Goal: Book appointment/travel/reservation

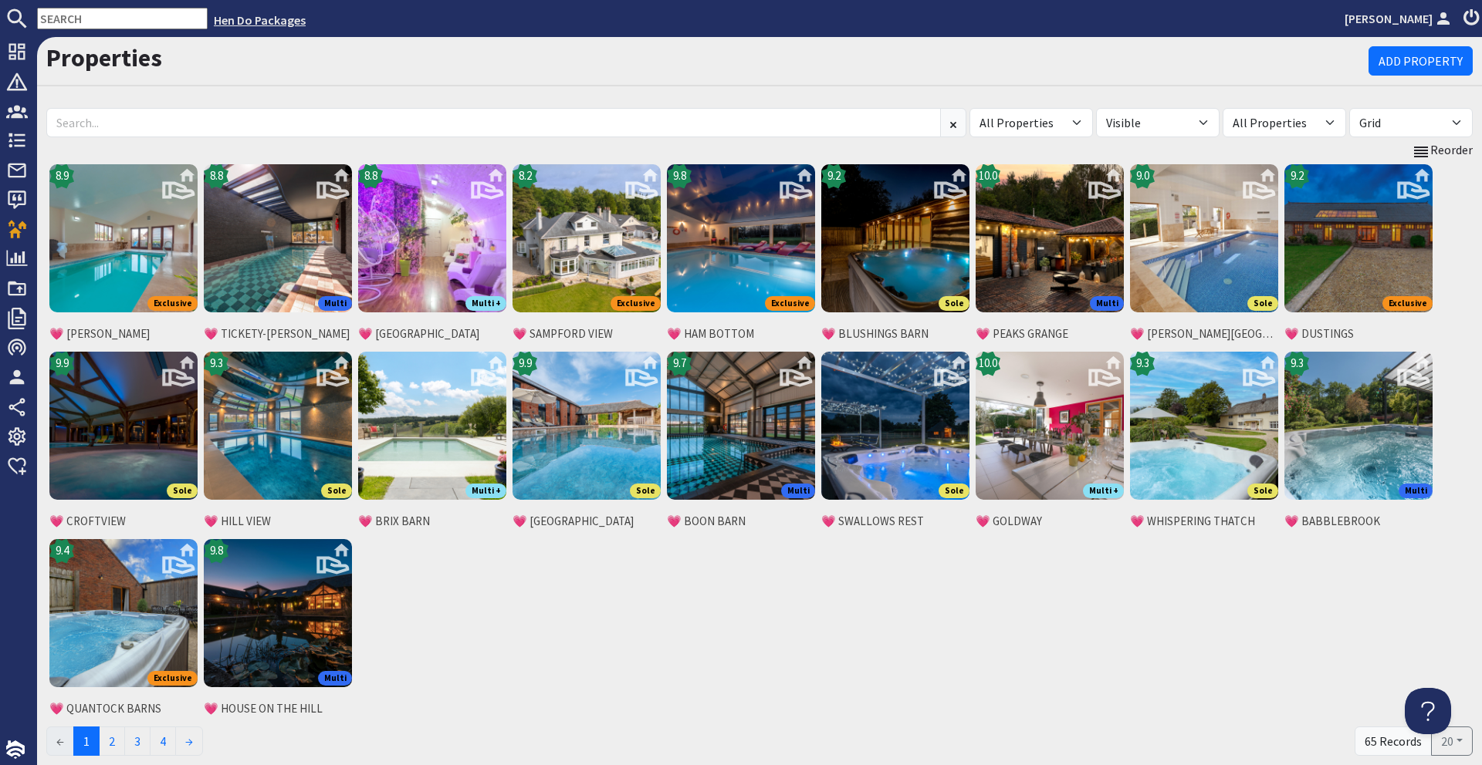
click at [245, 21] on link "Hen Do Packages" at bounding box center [260, 19] width 92 height 15
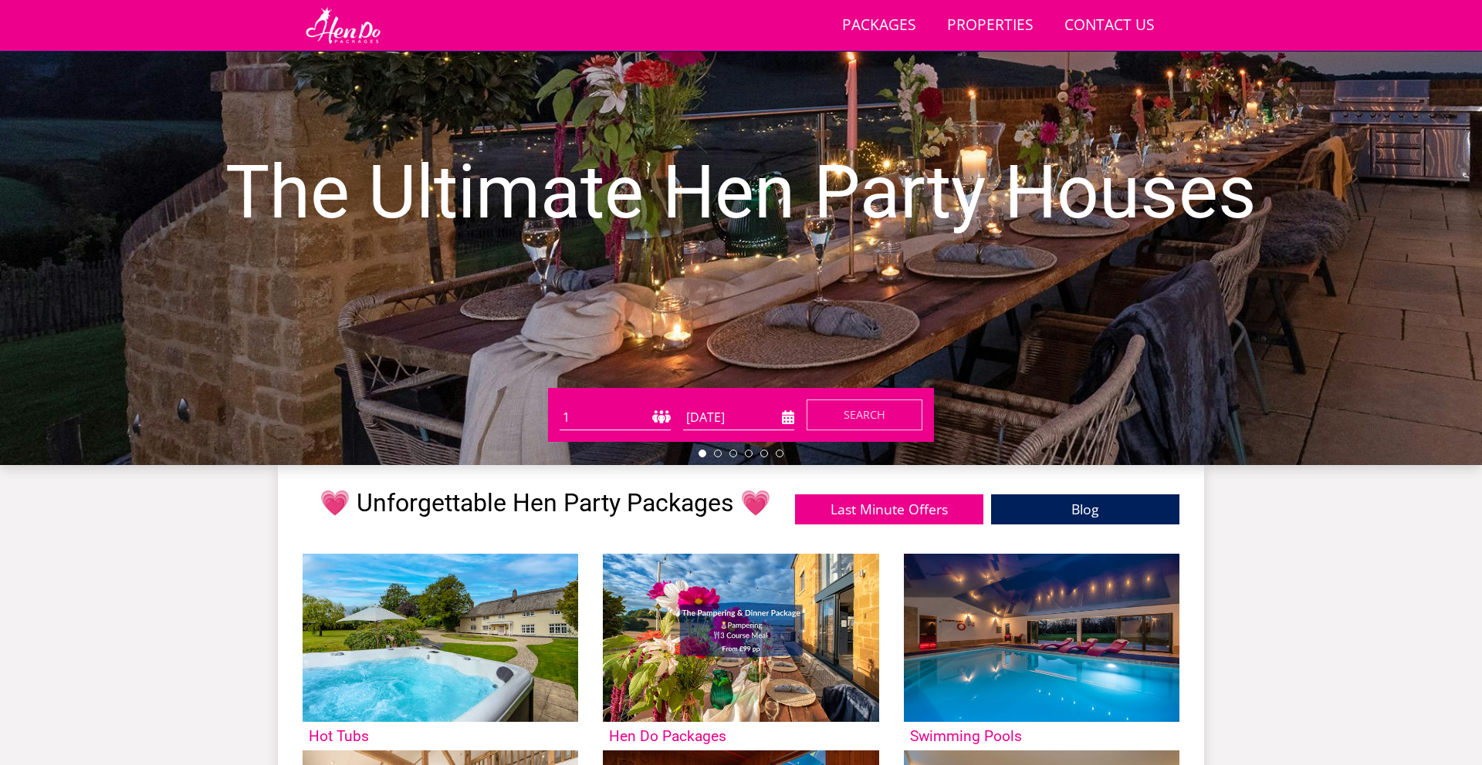
scroll to position [181, 0]
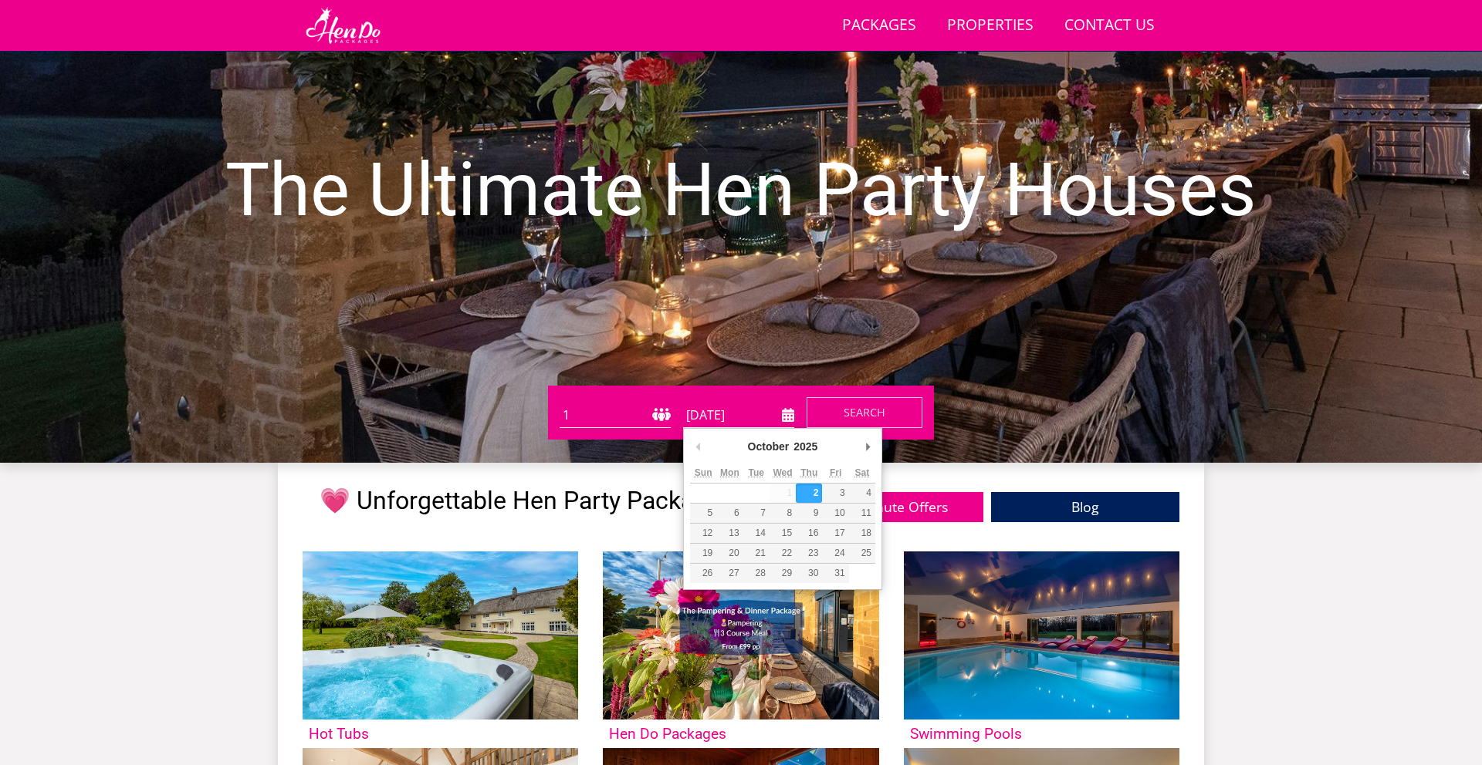
click at [786, 415] on input "[DATE]" at bounding box center [738, 415] width 111 height 25
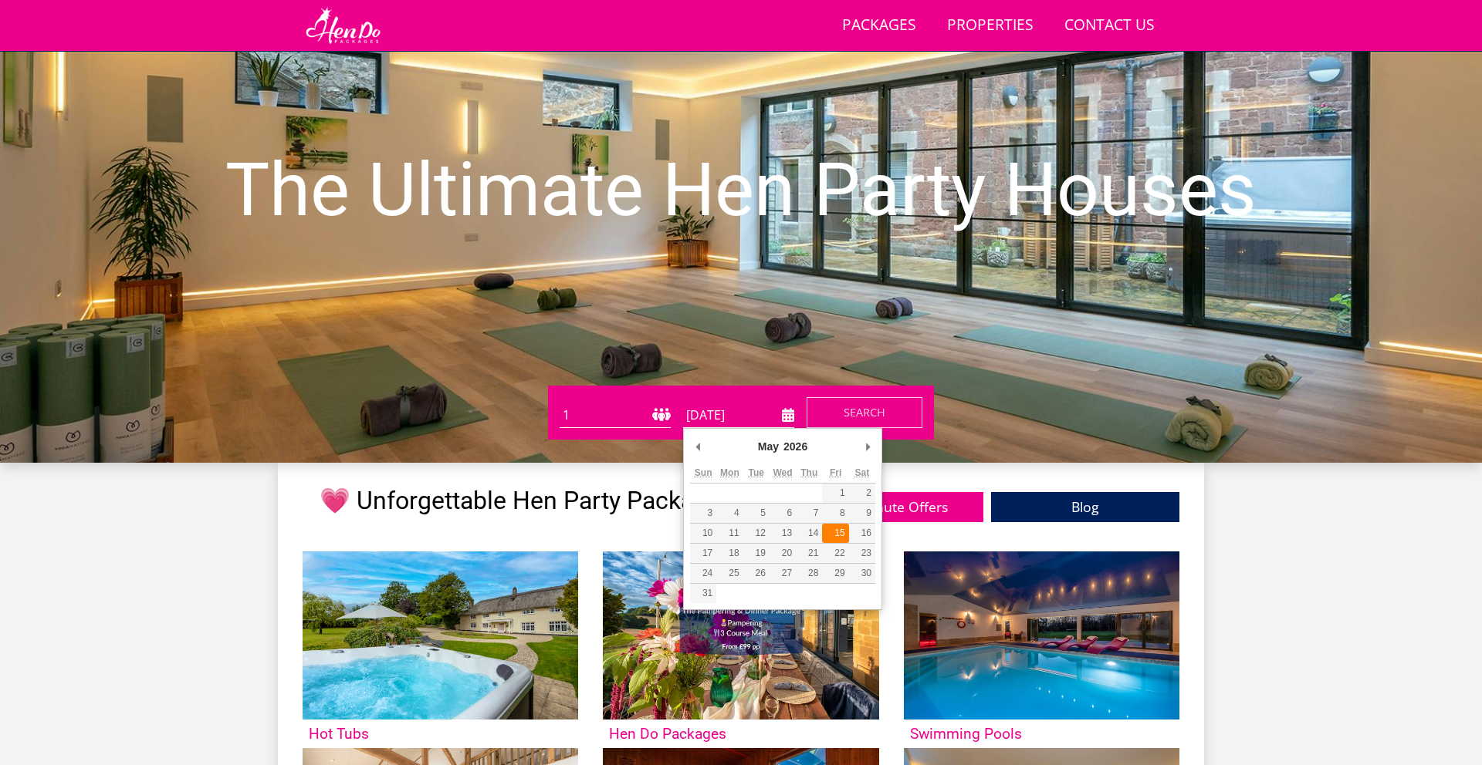
type input "[DATE]"
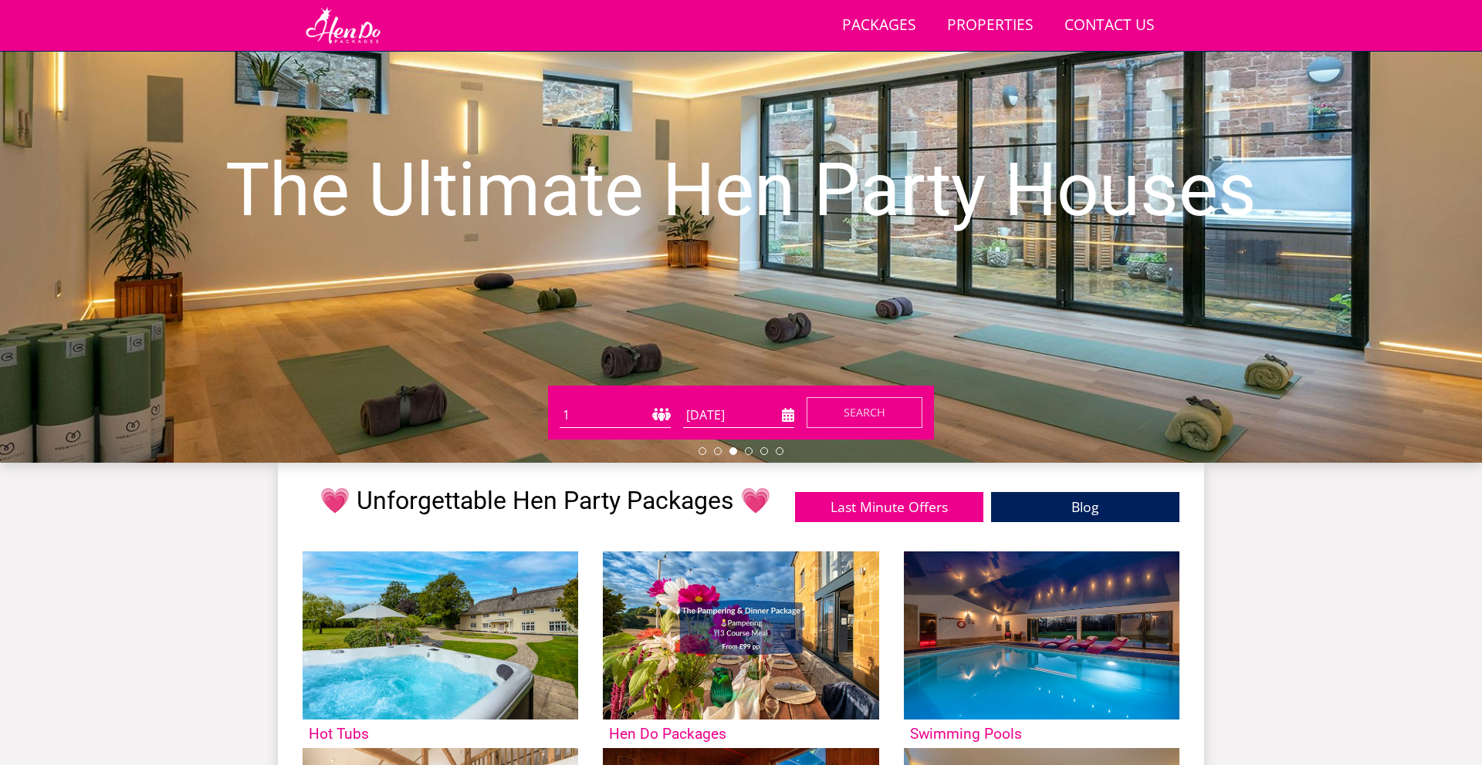
click at [640, 414] on select "1 2 3 4 5 6 7 8 9 10 11 12 13 14 15 16 17 18 19 20 21 22 23 24 25 26 27 28 29 3…" at bounding box center [614, 415] width 111 height 25
select select "16"
click at [559, 403] on select "1 2 3 4 5 6 7 8 9 10 11 12 13 14 15 16 17 18 19 20 21 22 23 24 25 26 27 28 29 3…" at bounding box center [614, 415] width 111 height 25
click at [870, 414] on span "Search" at bounding box center [864, 412] width 42 height 15
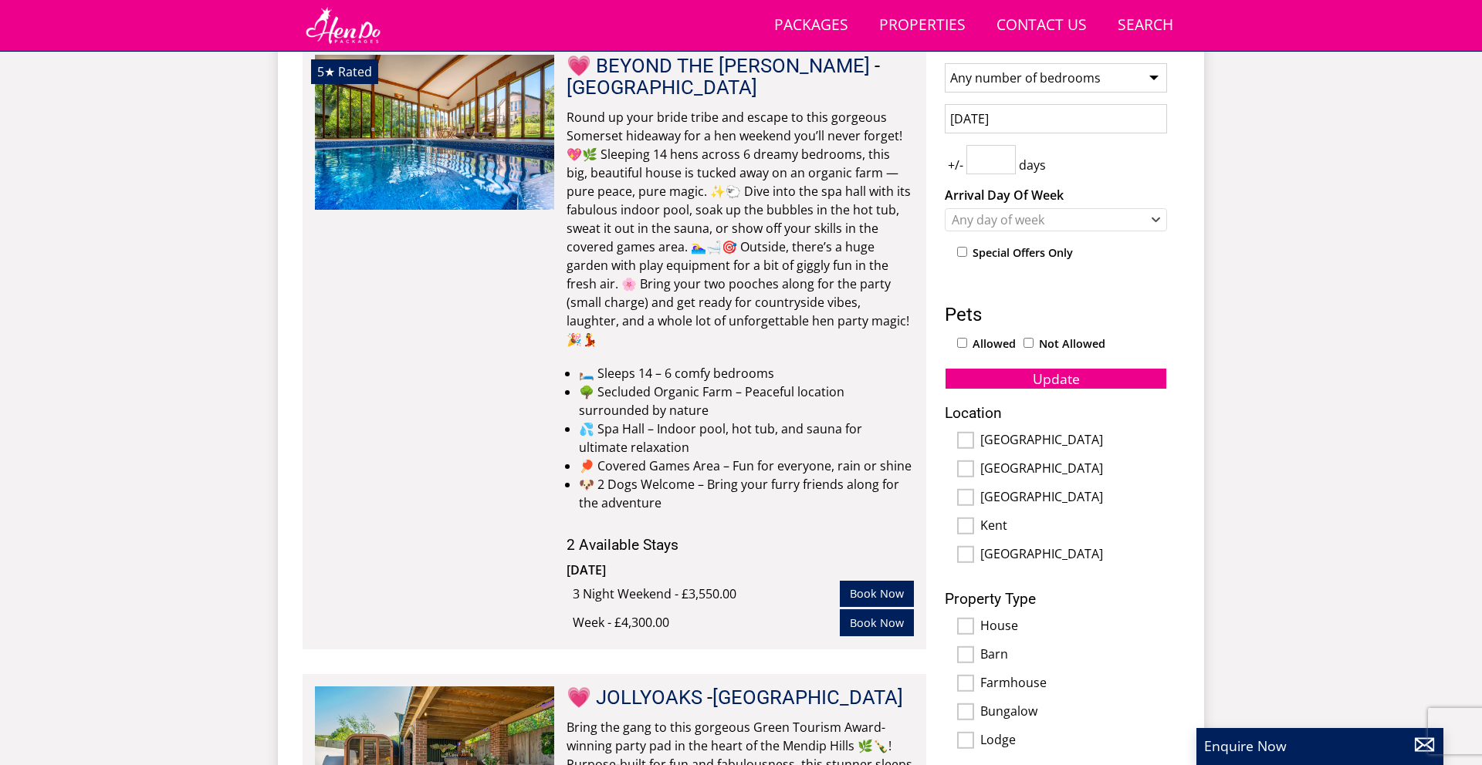
scroll to position [725, 0]
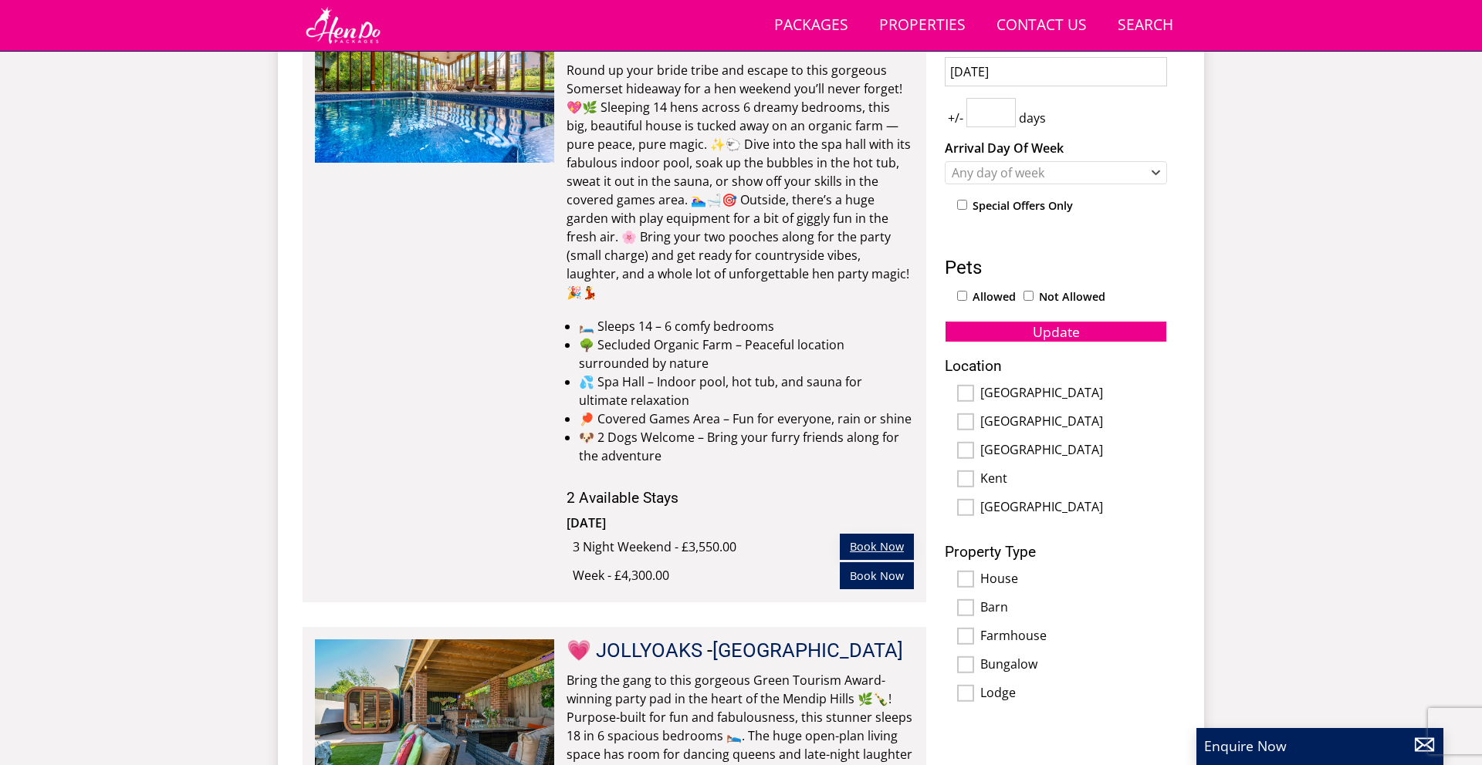
click at [878, 534] on link "Book Now" at bounding box center [877, 547] width 74 height 26
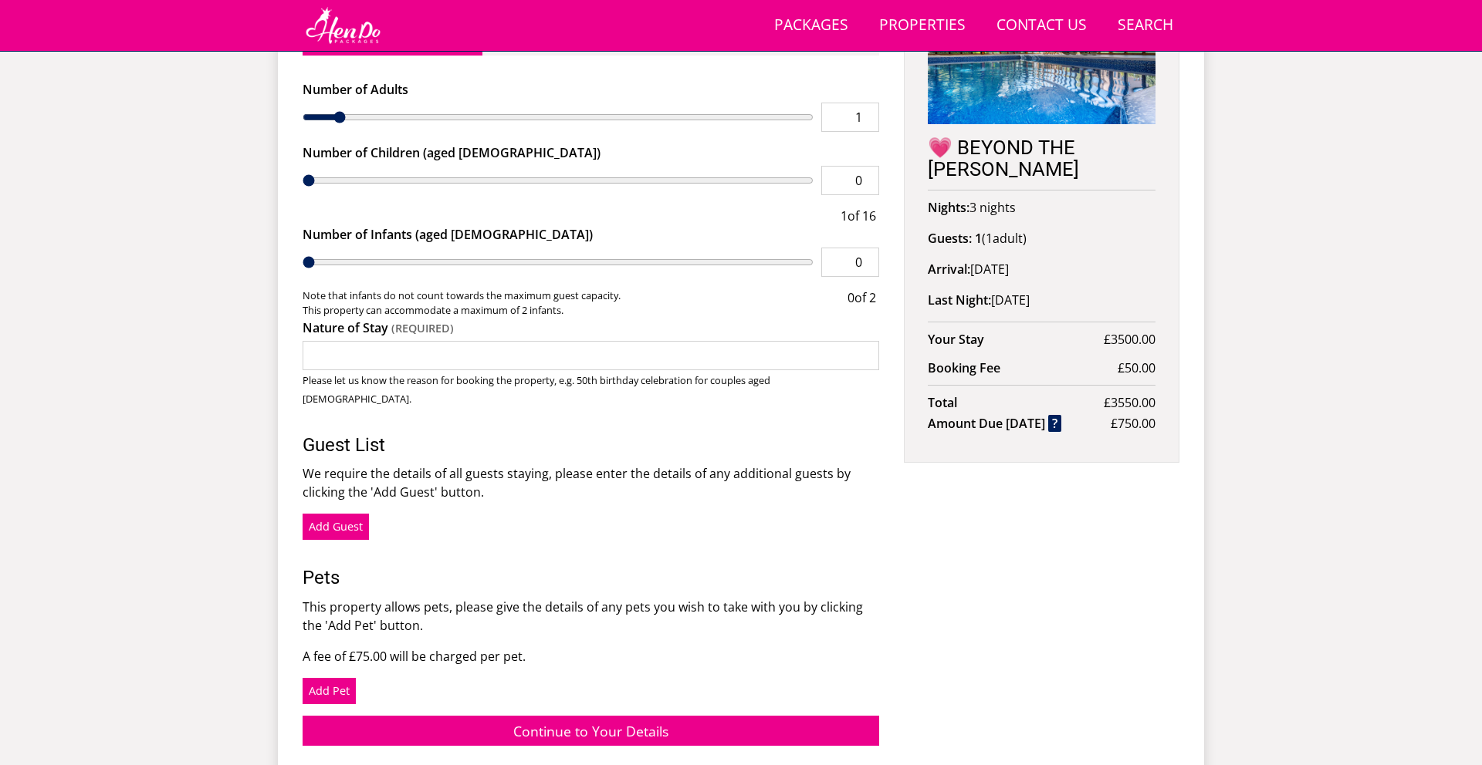
scroll to position [705, 0]
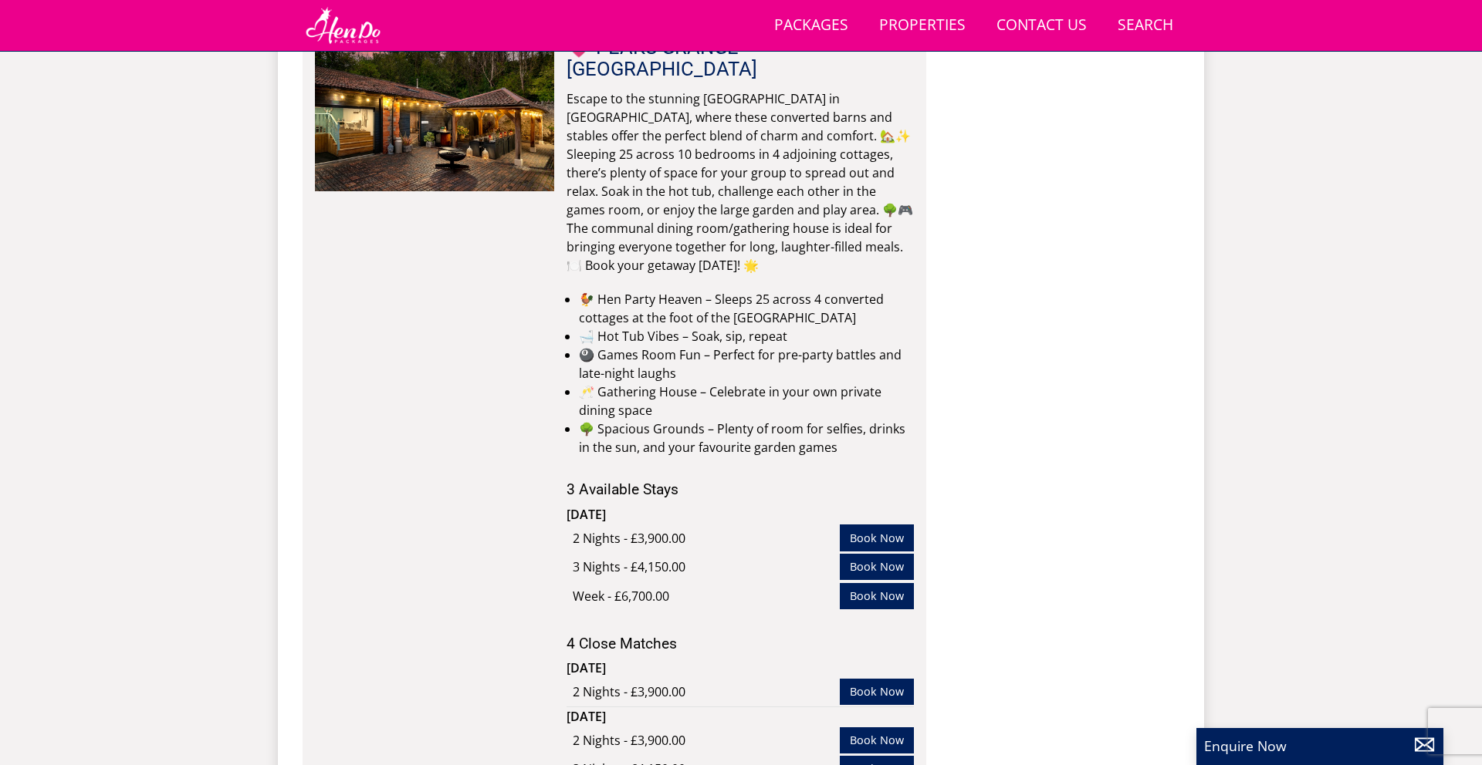
scroll to position [4452, 0]
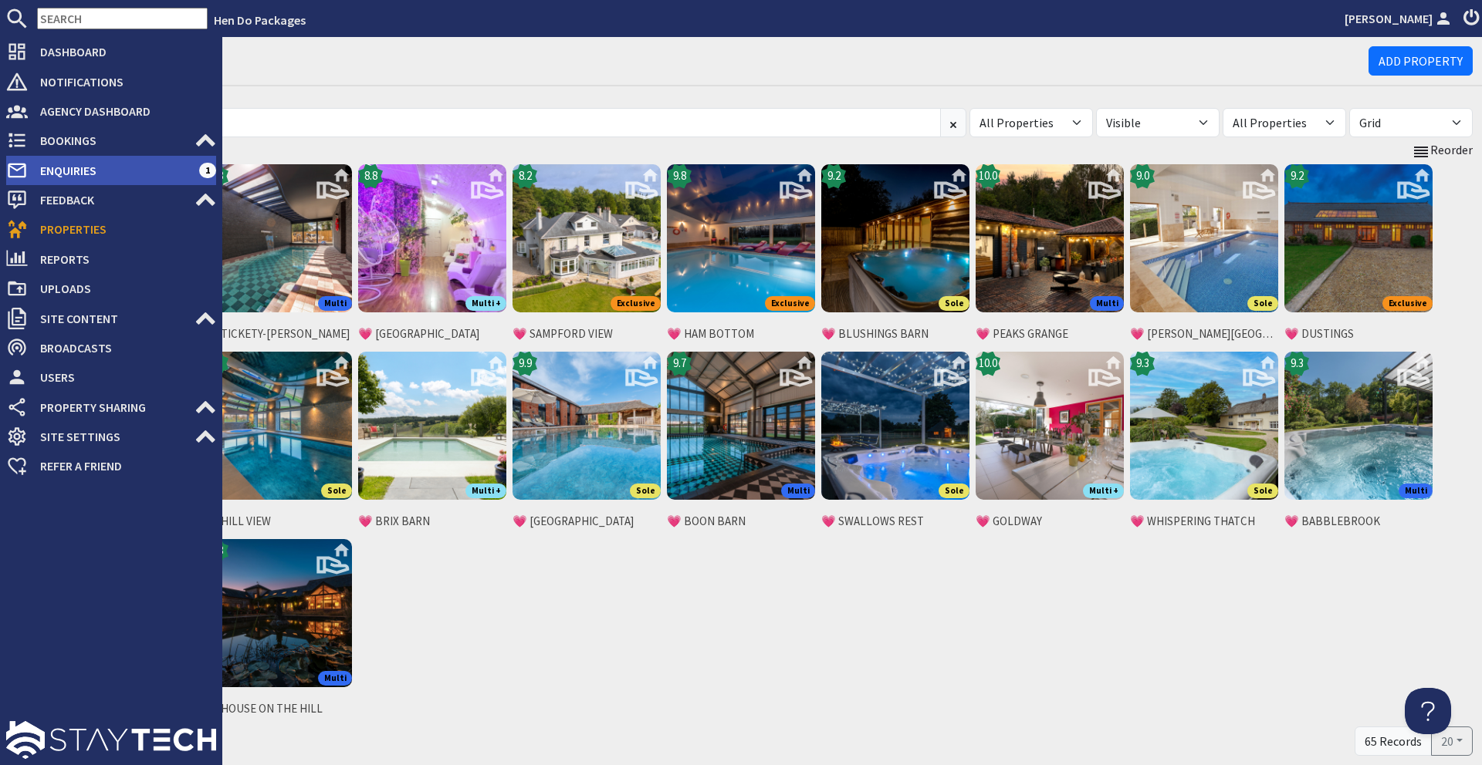
click at [96, 162] on span "Enquiries" at bounding box center [113, 170] width 171 height 25
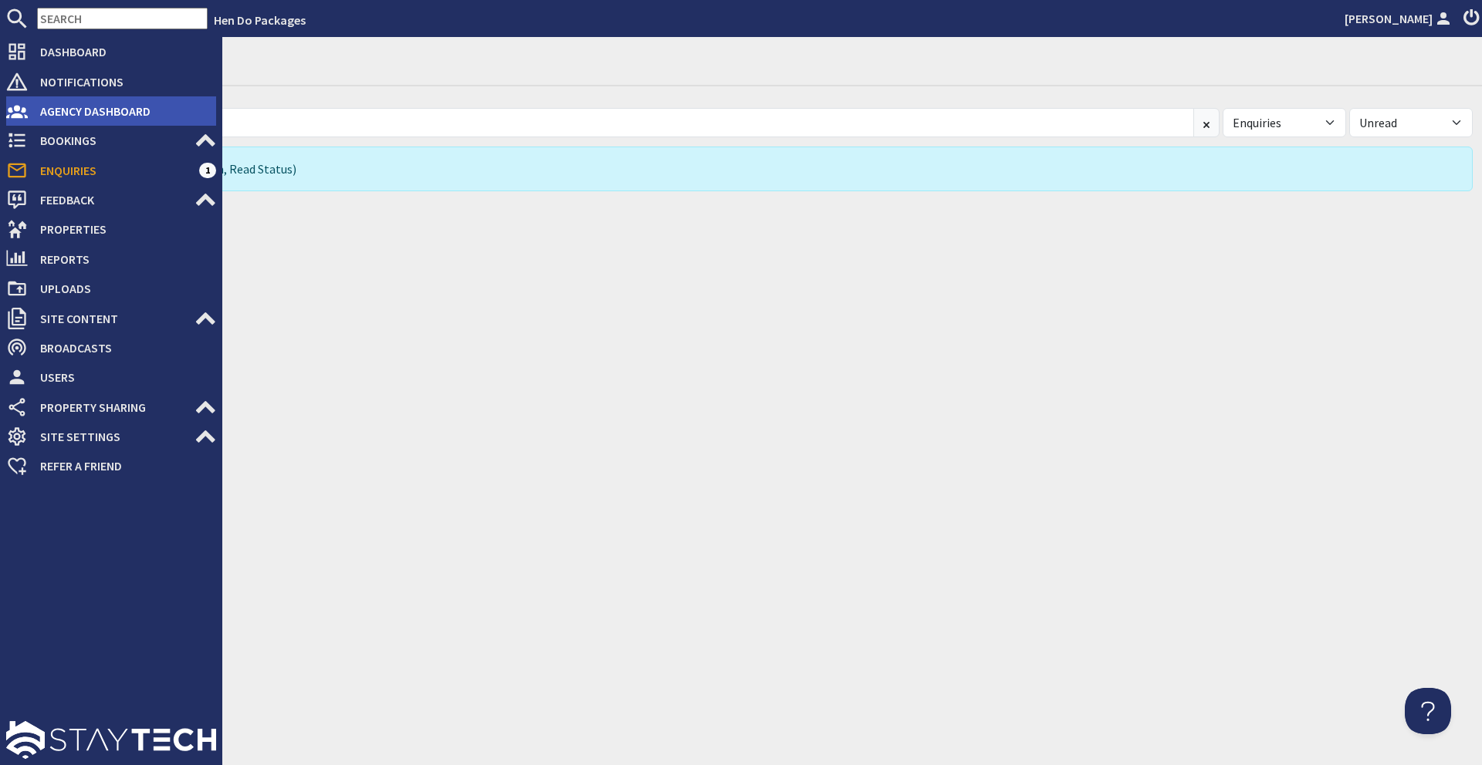
click at [83, 117] on span "Agency Dashboard" at bounding box center [122, 111] width 188 height 25
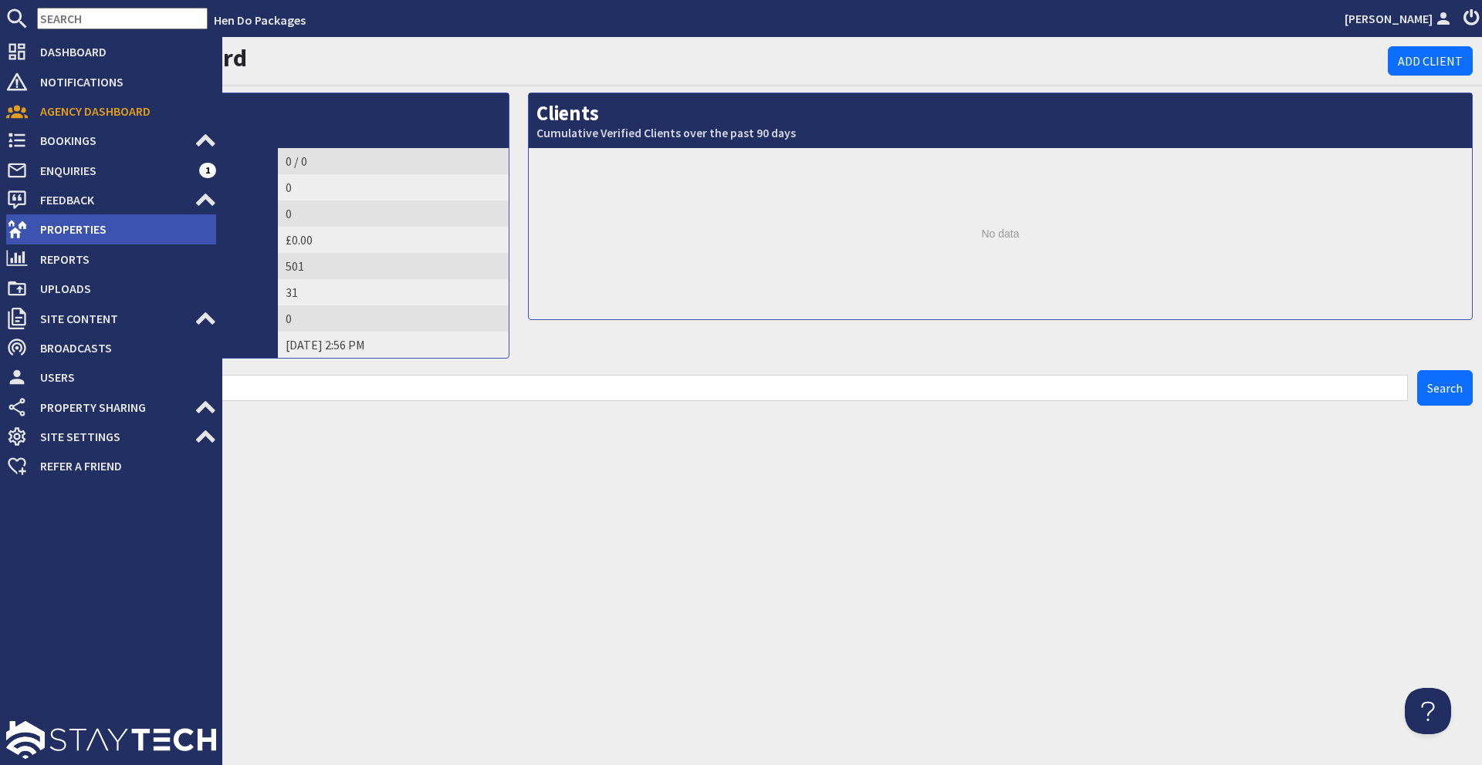
click at [68, 225] on span "Properties" at bounding box center [122, 229] width 188 height 25
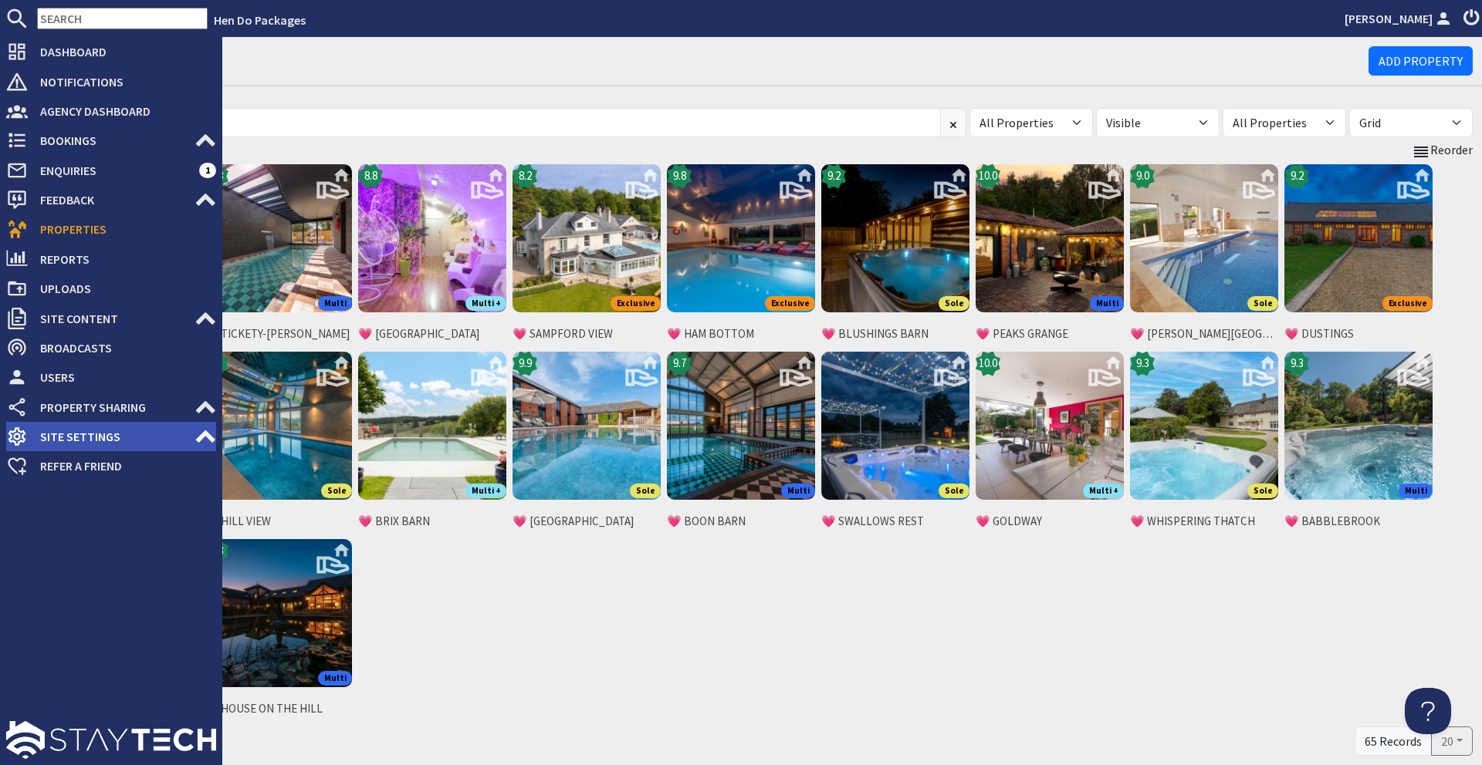
click at [195, 431] on icon at bounding box center [205, 437] width 22 height 22
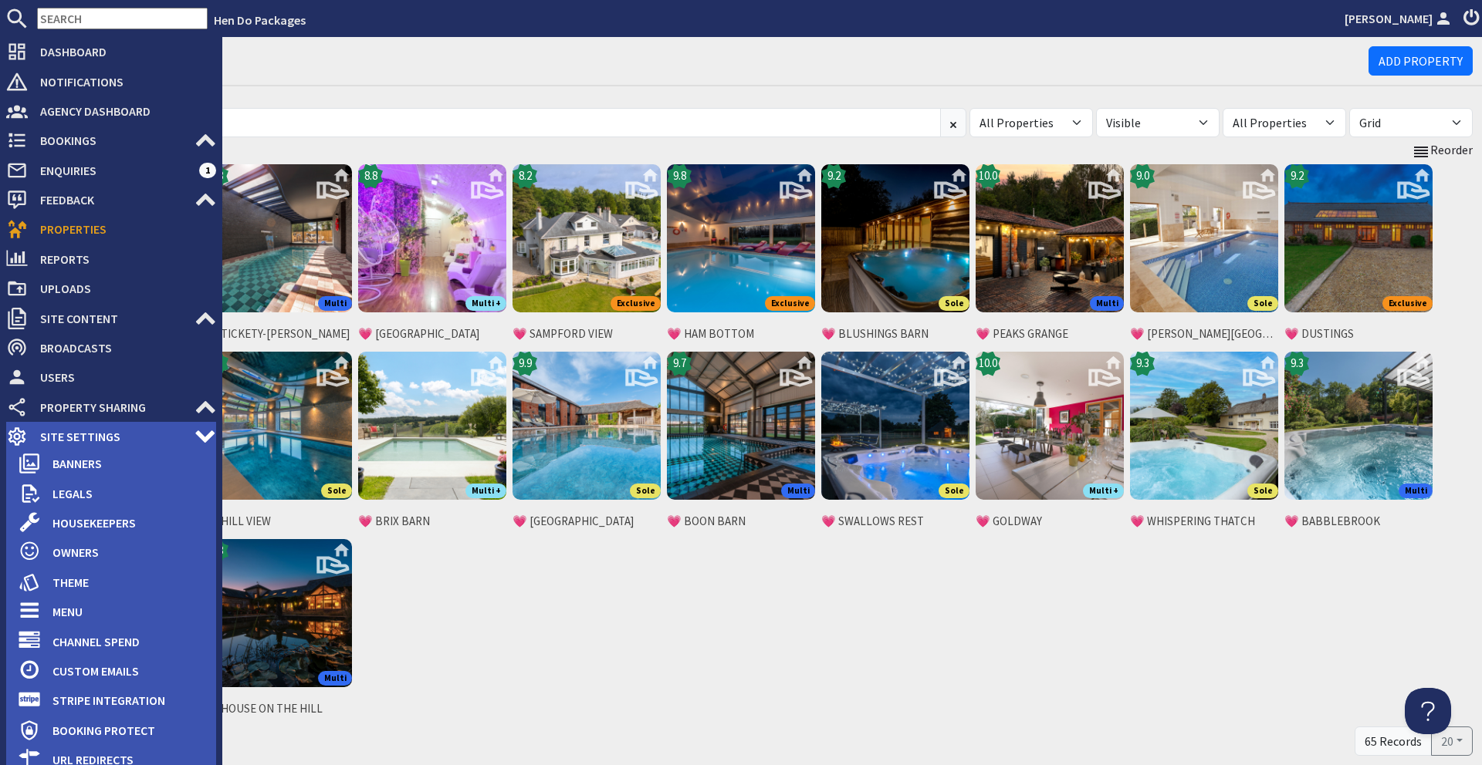
click at [195, 431] on icon at bounding box center [205, 437] width 22 height 22
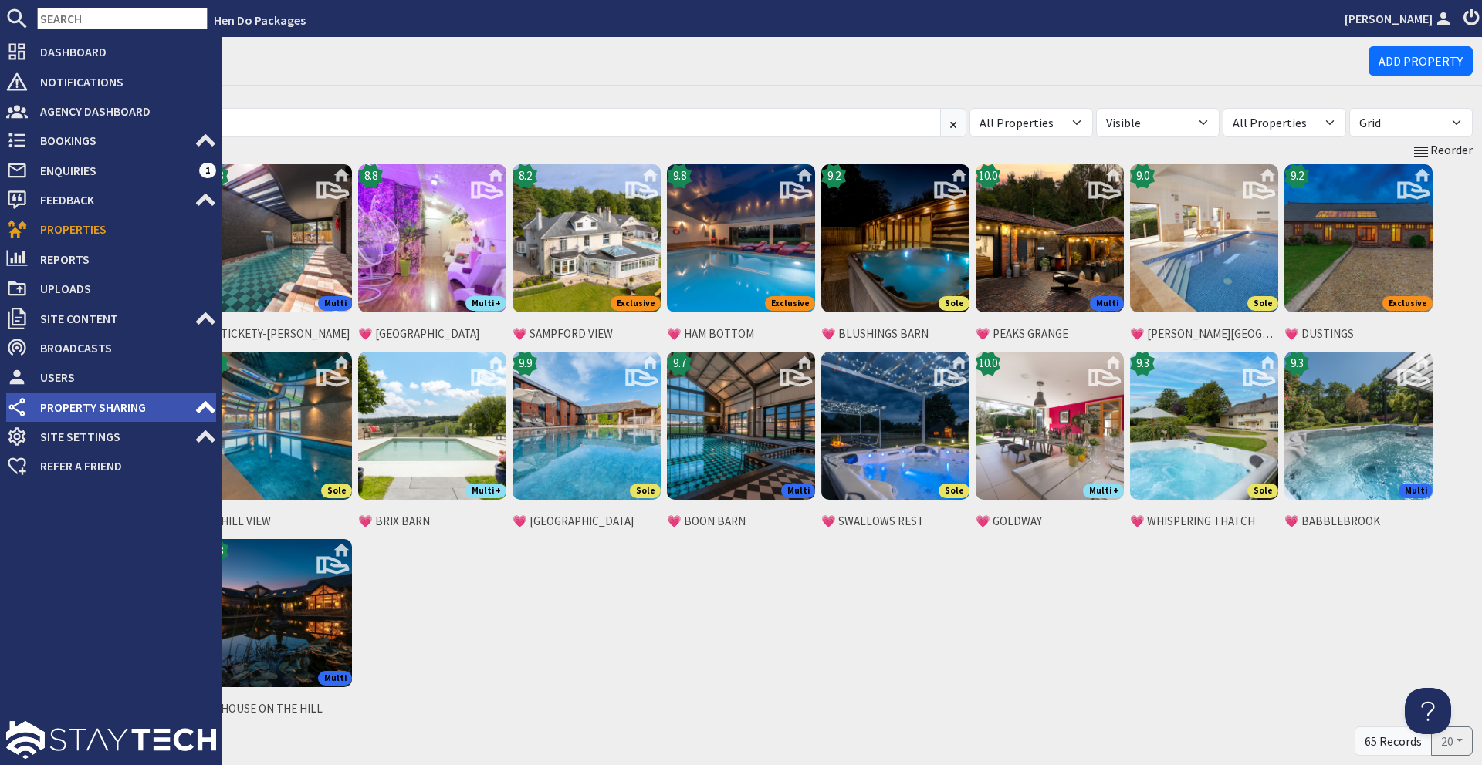
click at [210, 400] on icon at bounding box center [205, 408] width 22 height 22
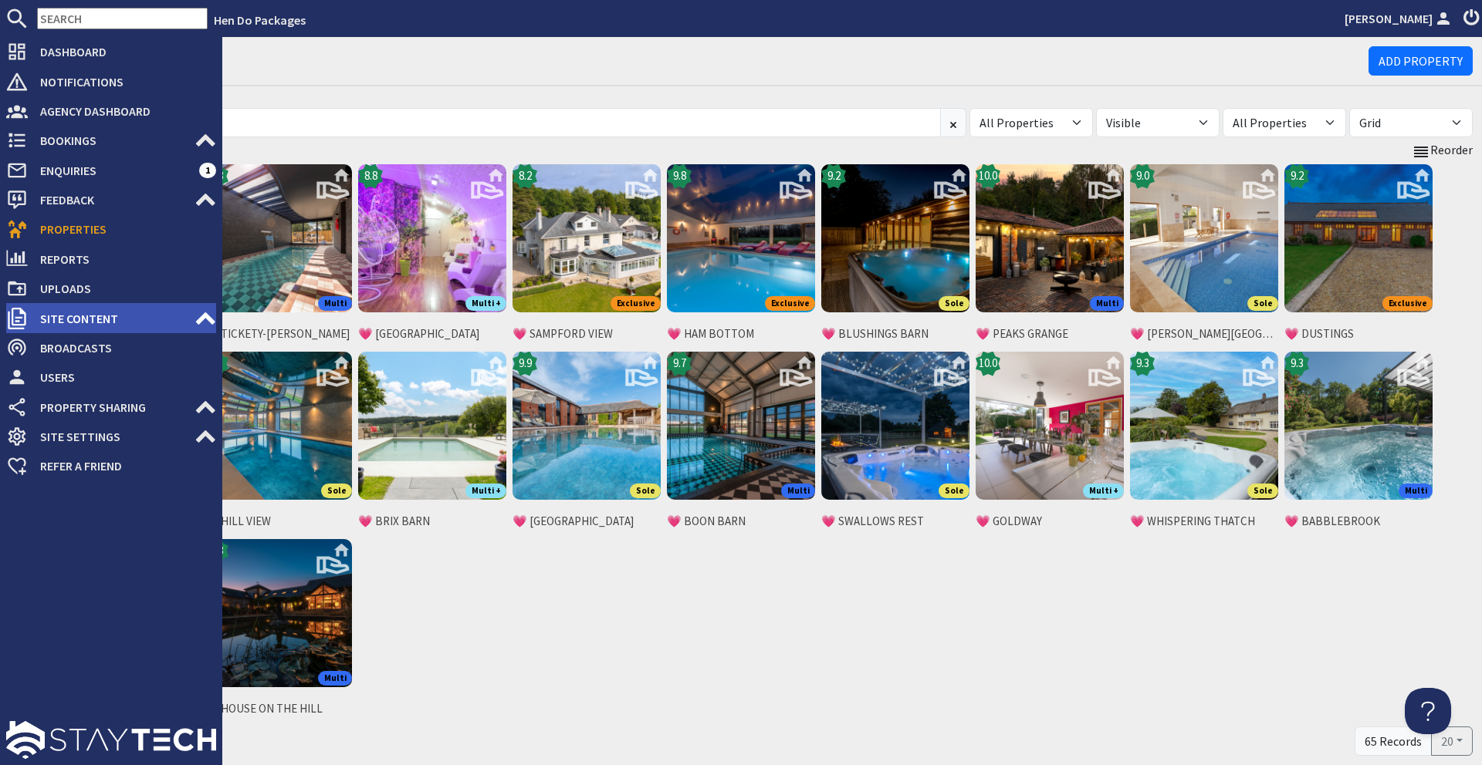
click at [204, 320] on icon at bounding box center [205, 319] width 22 height 22
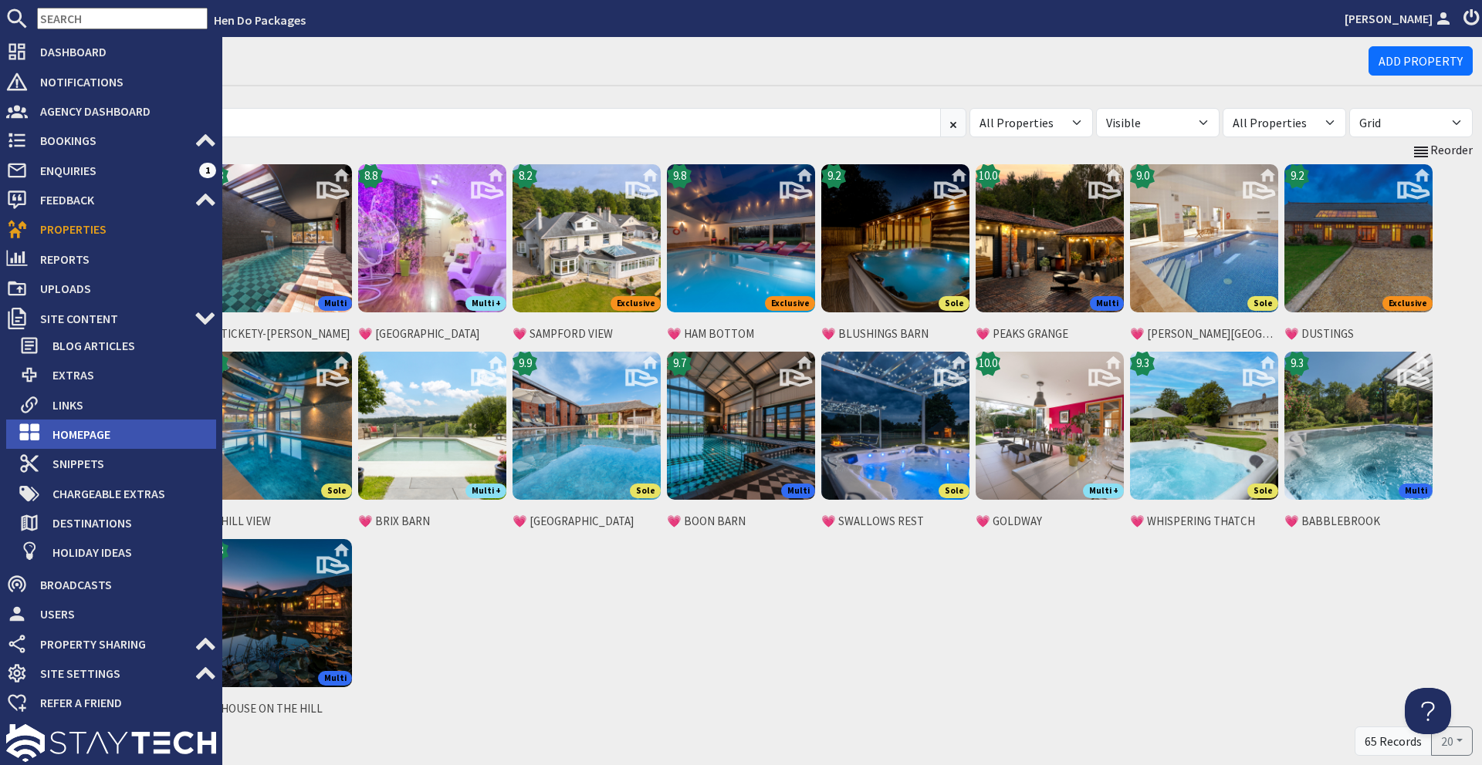
click at [110, 431] on span "Homepage" at bounding box center [128, 434] width 176 height 25
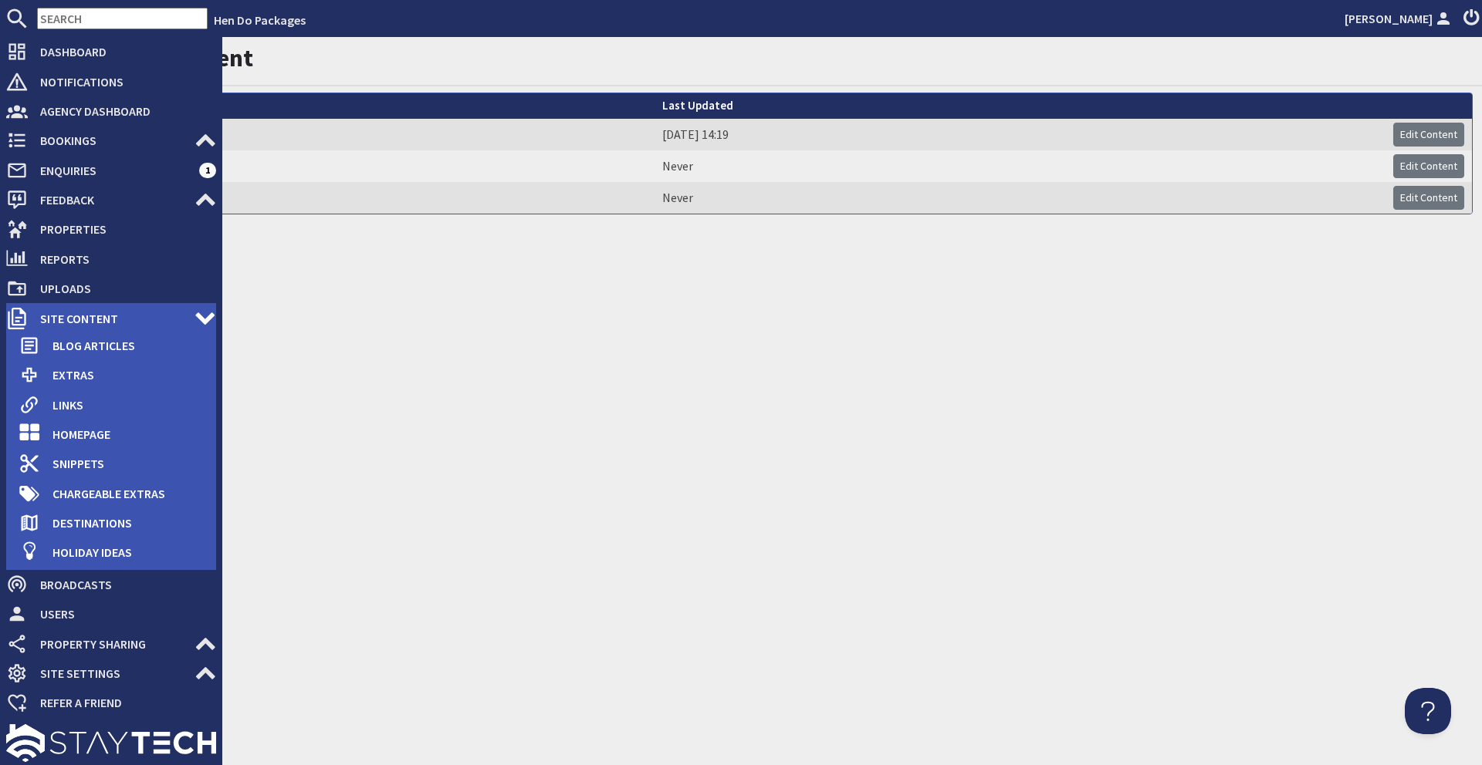
click at [202, 319] on use at bounding box center [204, 319] width 19 height 12
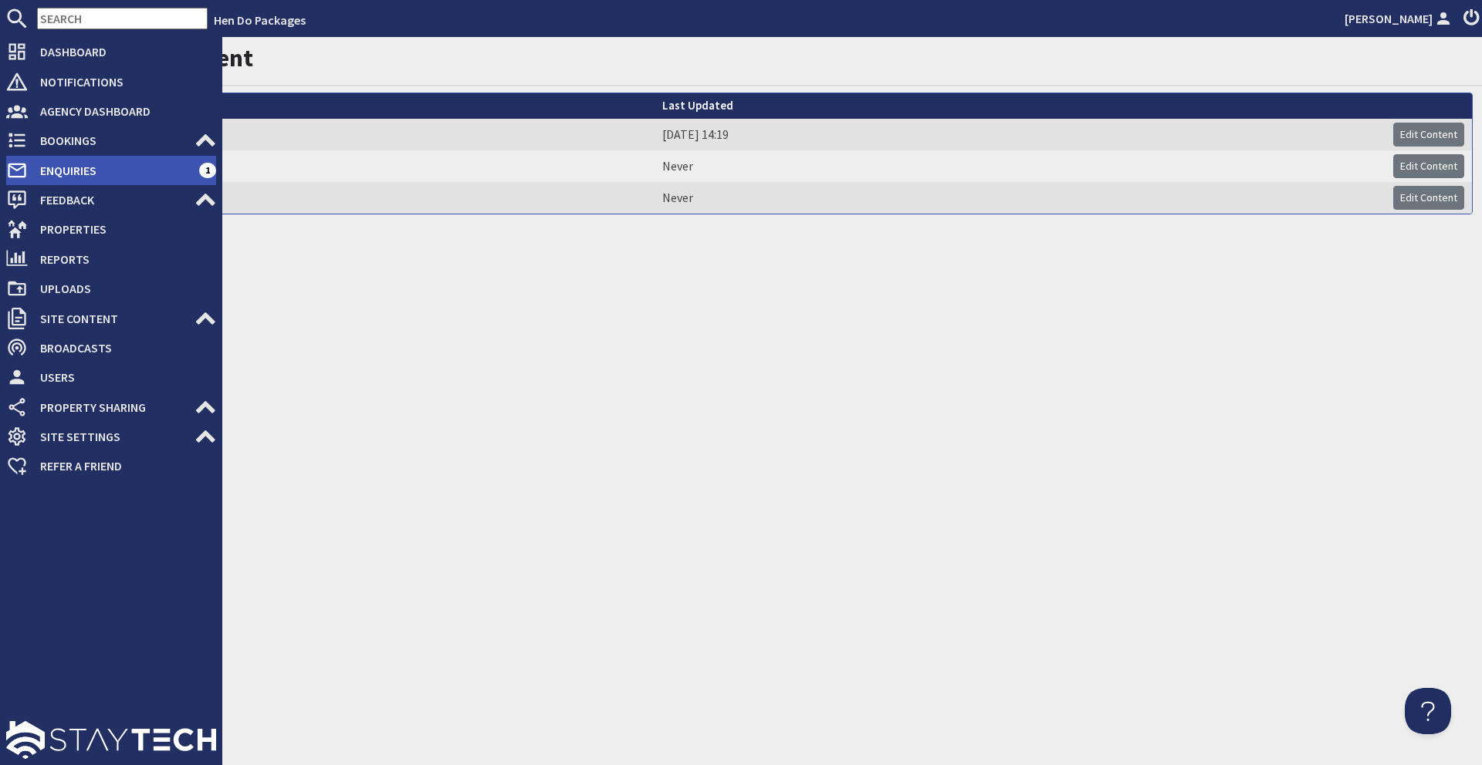
click at [182, 167] on span "Enquiries" at bounding box center [113, 170] width 171 height 25
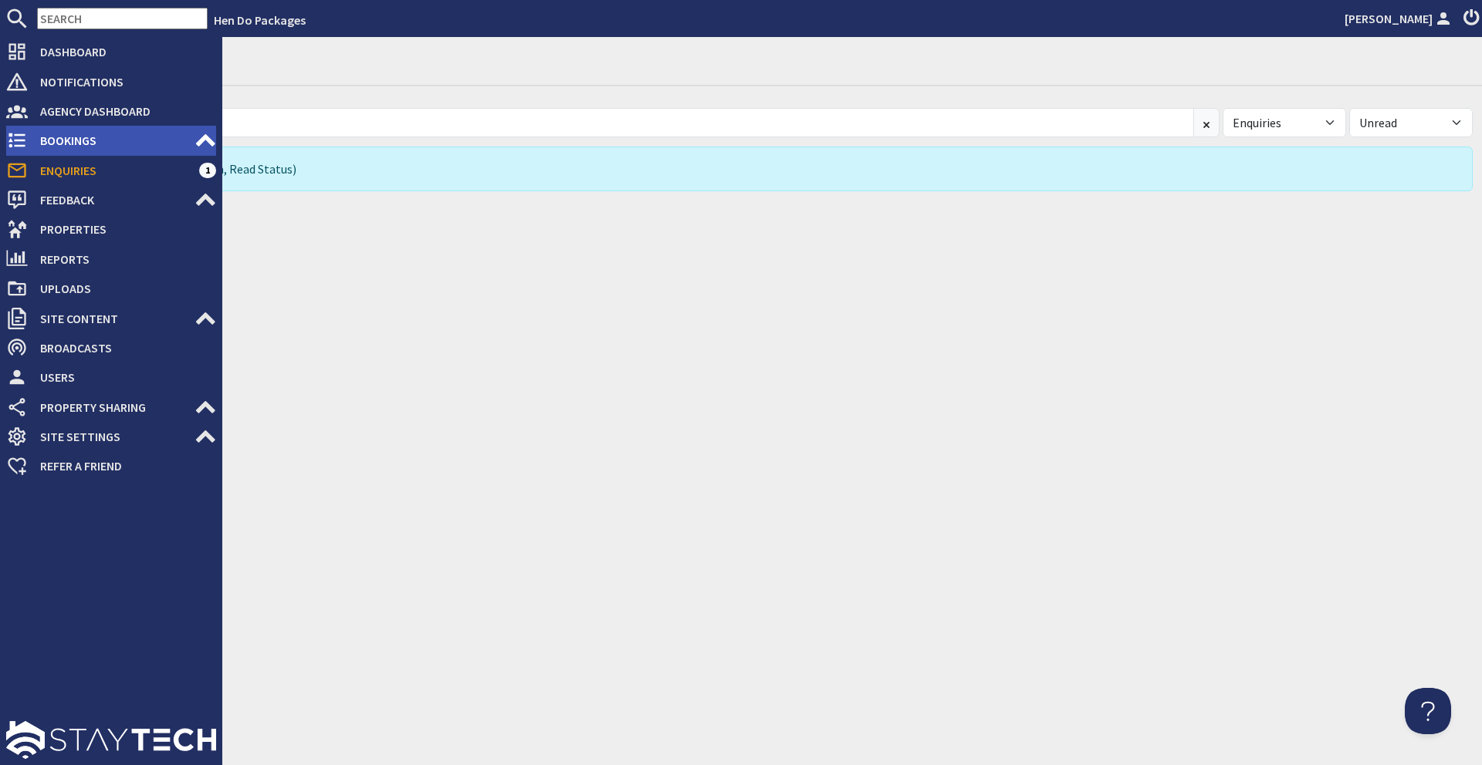
click at [90, 138] on span "Bookings" at bounding box center [111, 140] width 167 height 25
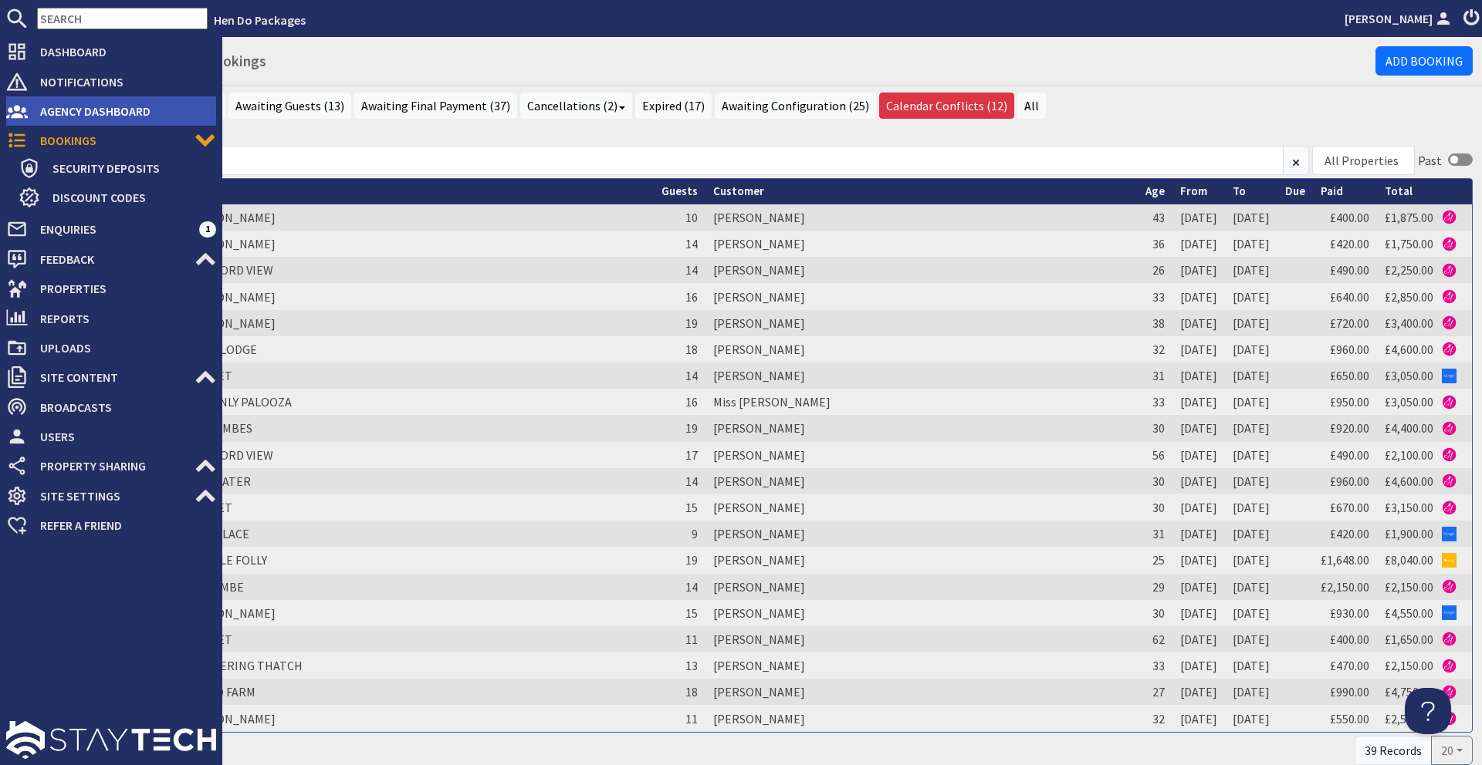
click at [45, 105] on span "Agency Dashboard" at bounding box center [122, 111] width 188 height 25
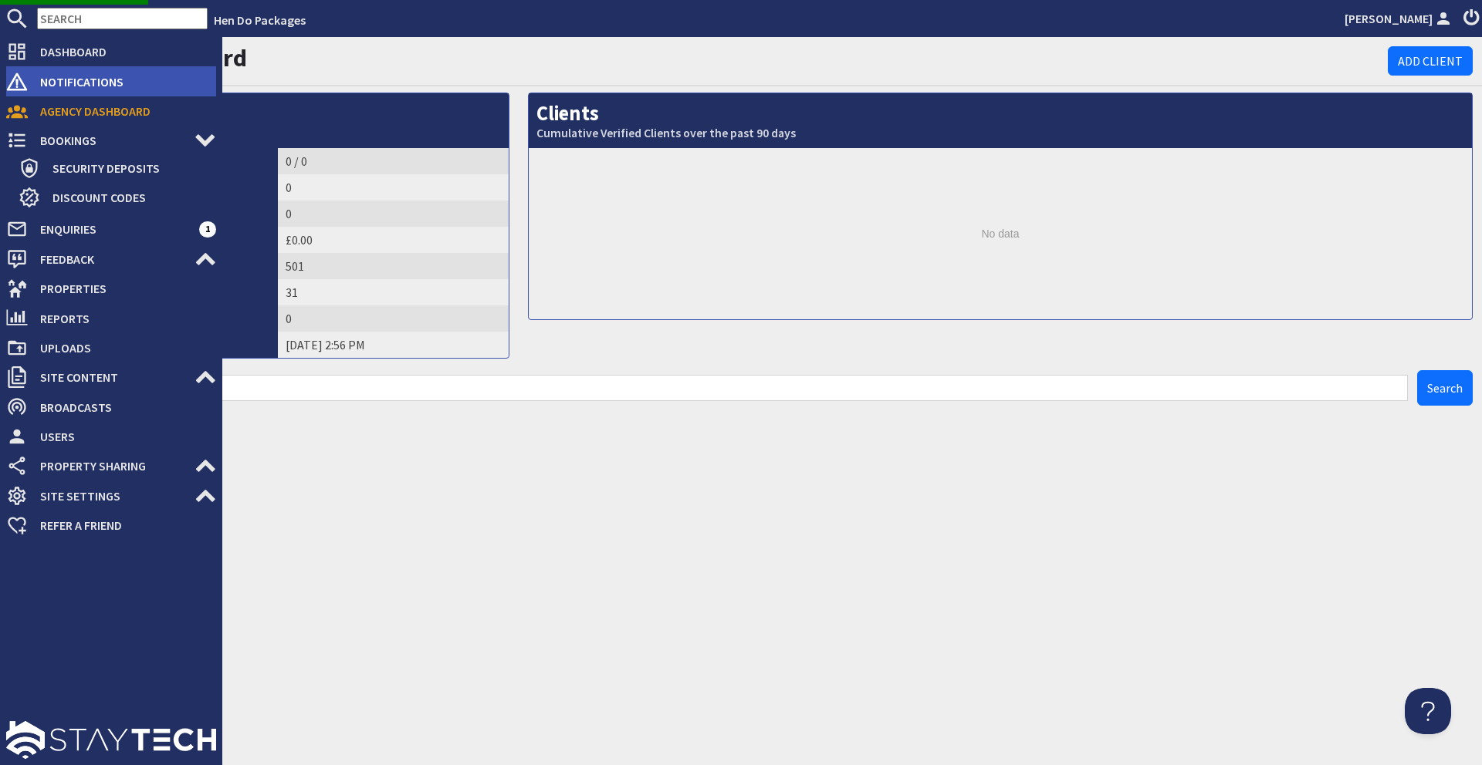
click at [66, 74] on span "Notifications" at bounding box center [122, 81] width 188 height 25
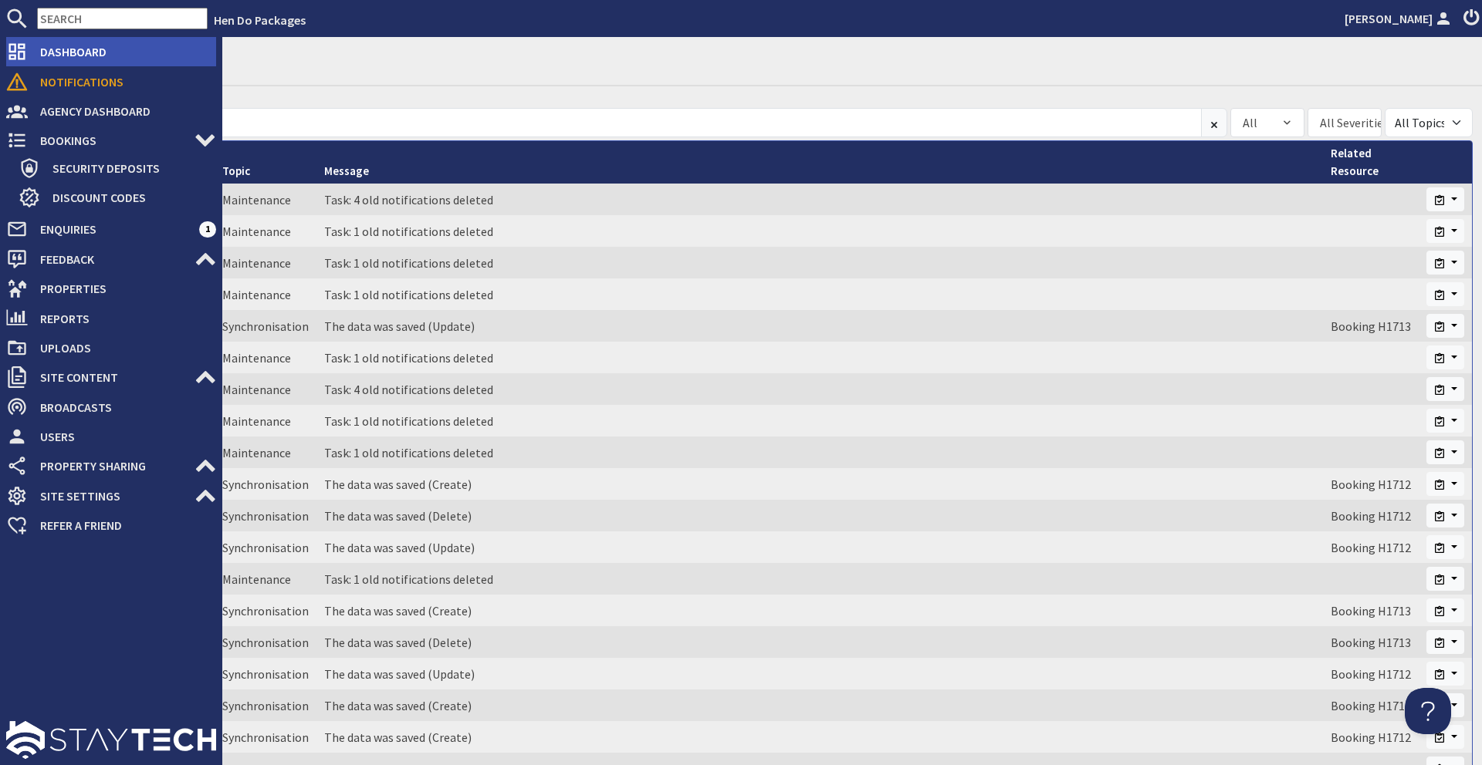
click at [74, 51] on span "Dashboard" at bounding box center [122, 51] width 188 height 25
